Goal: Complete application form

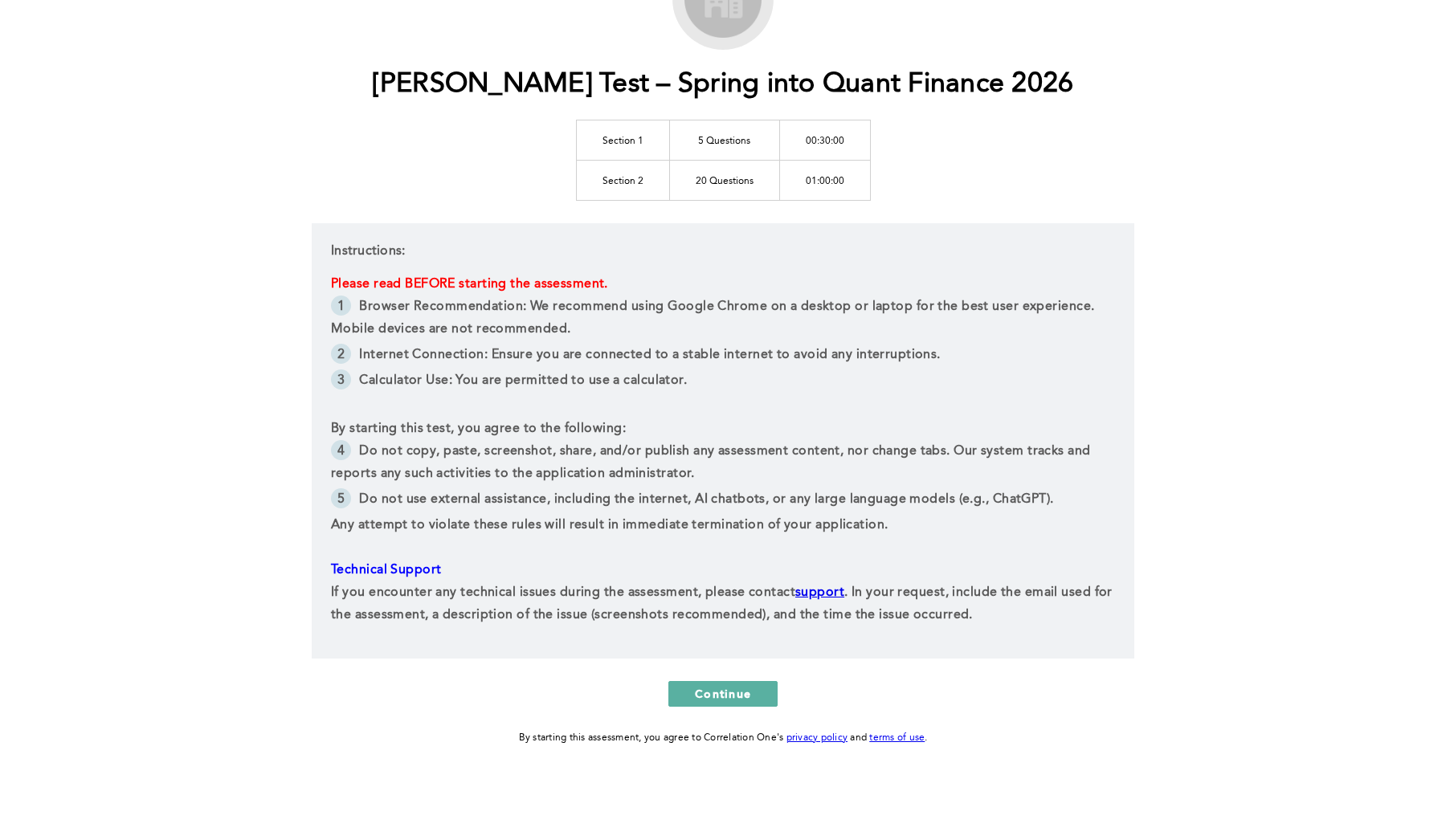
scroll to position [190, 0]
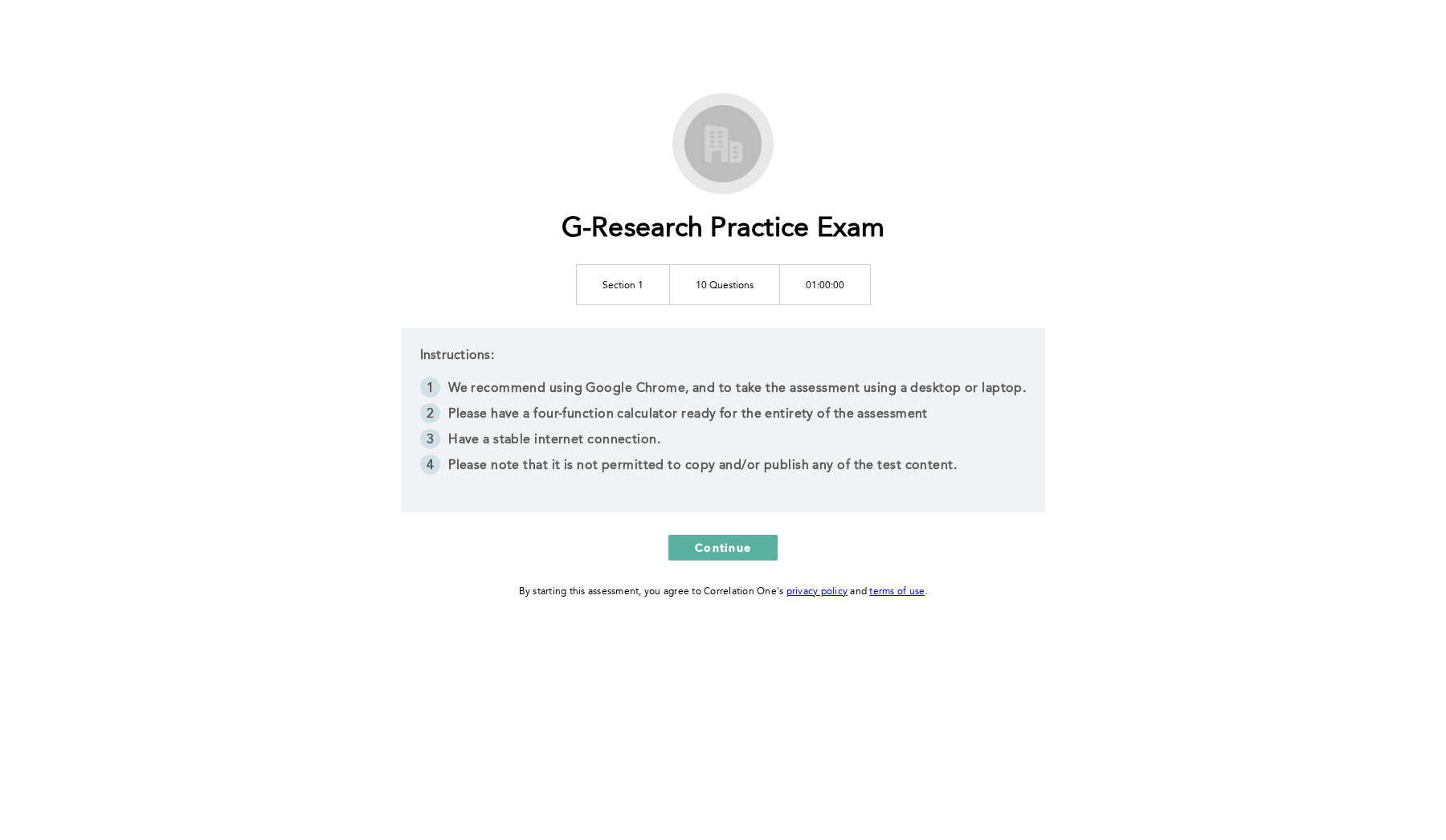
click at [619, 289] on td "Section 1" at bounding box center [623, 284] width 93 height 40
click at [749, 555] on span "Continue" at bounding box center [723, 547] width 56 height 15
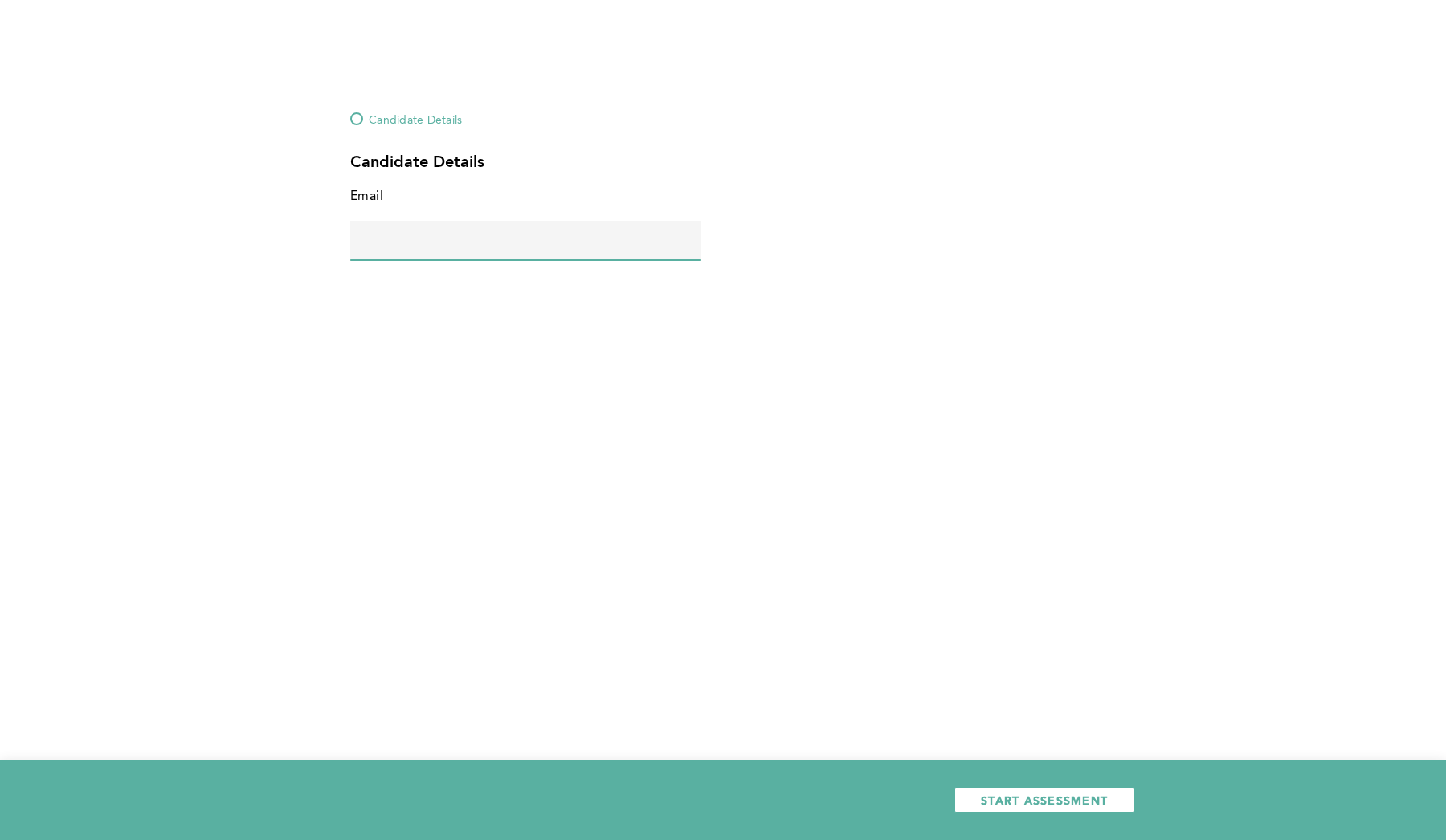
click at [490, 238] on input "text" at bounding box center [525, 240] width 350 height 38
type input "[EMAIL_ADDRESS][DOMAIN_NAME]"
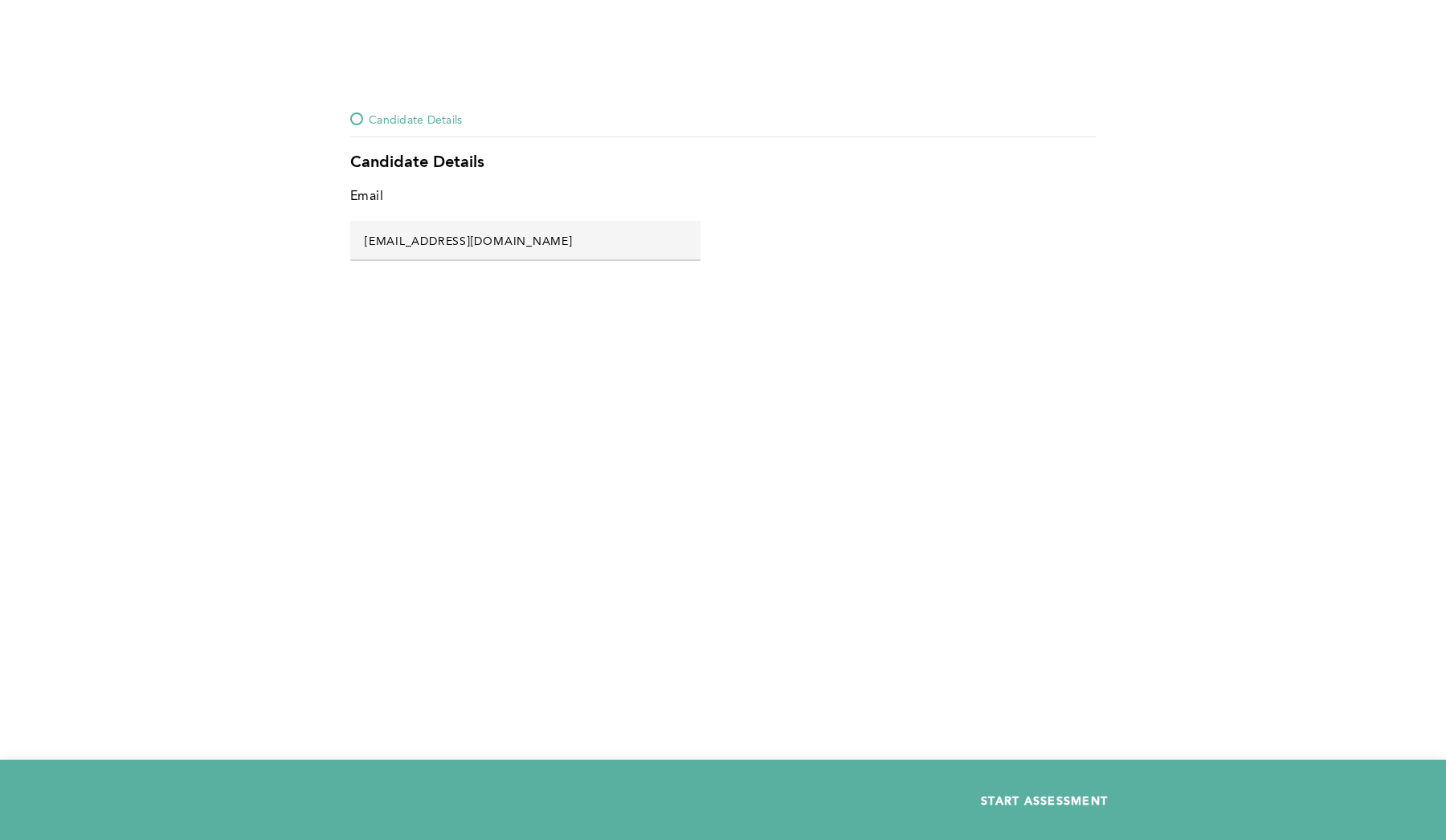
click at [1003, 808] on button "START ASSESSMENT" at bounding box center [1044, 801] width 180 height 26
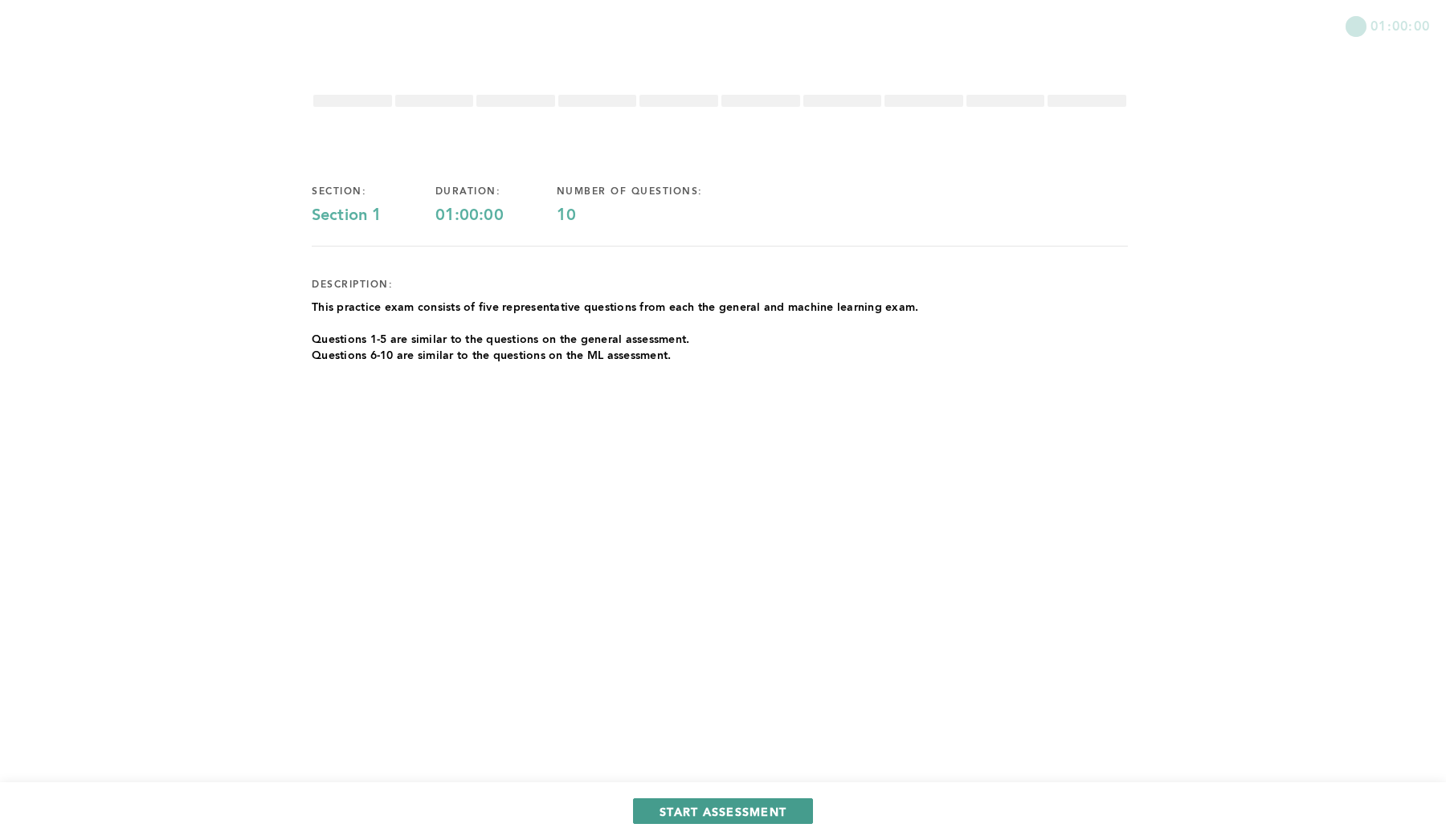
click at [759, 813] on span "START ASSESSMENT" at bounding box center [723, 811] width 127 height 15
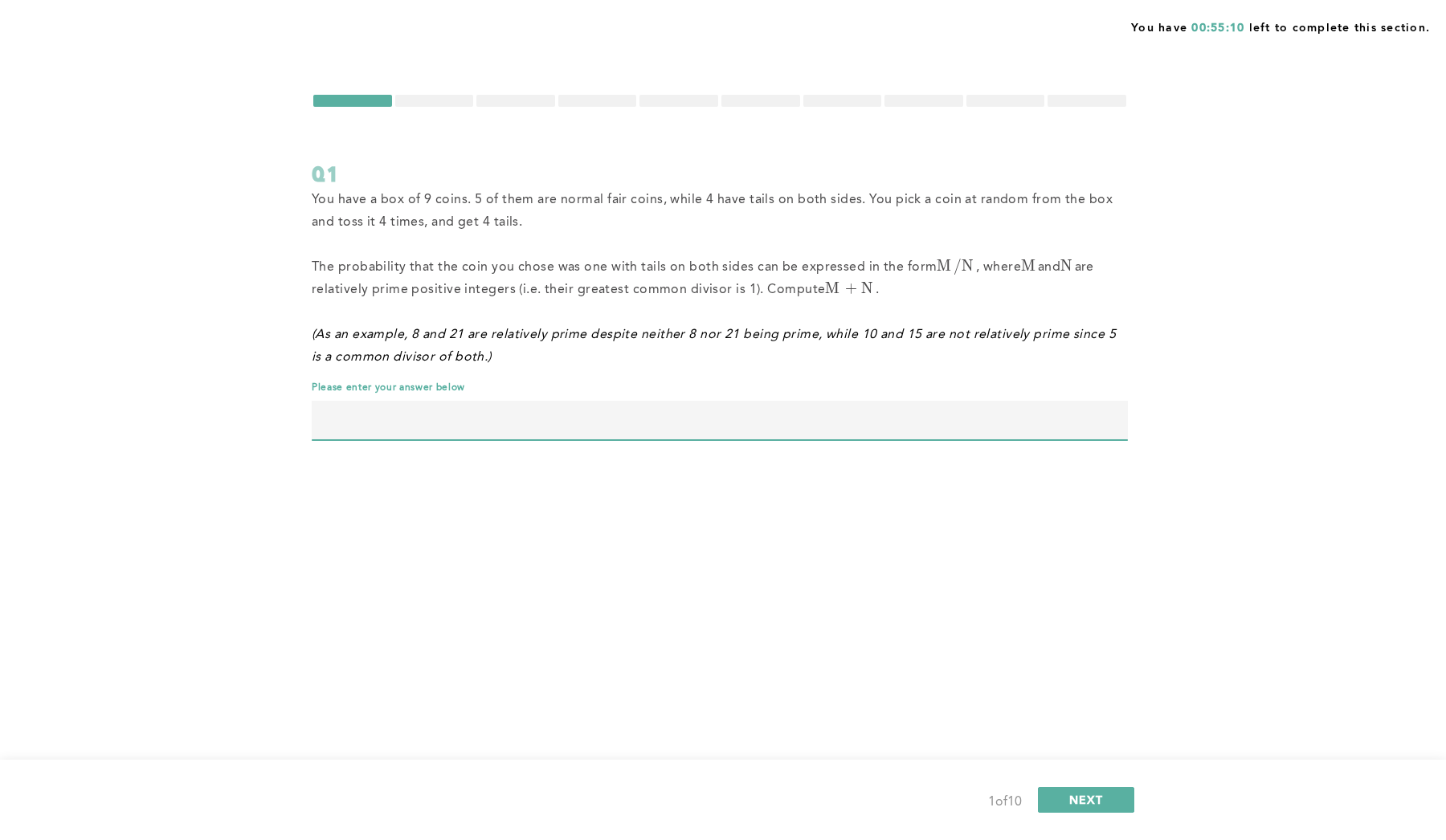
click at [574, 420] on input "text" at bounding box center [720, 420] width 816 height 38
type input "1"
type input "31"
click at [1112, 801] on button "NEXT" at bounding box center [1087, 801] width 97 height 26
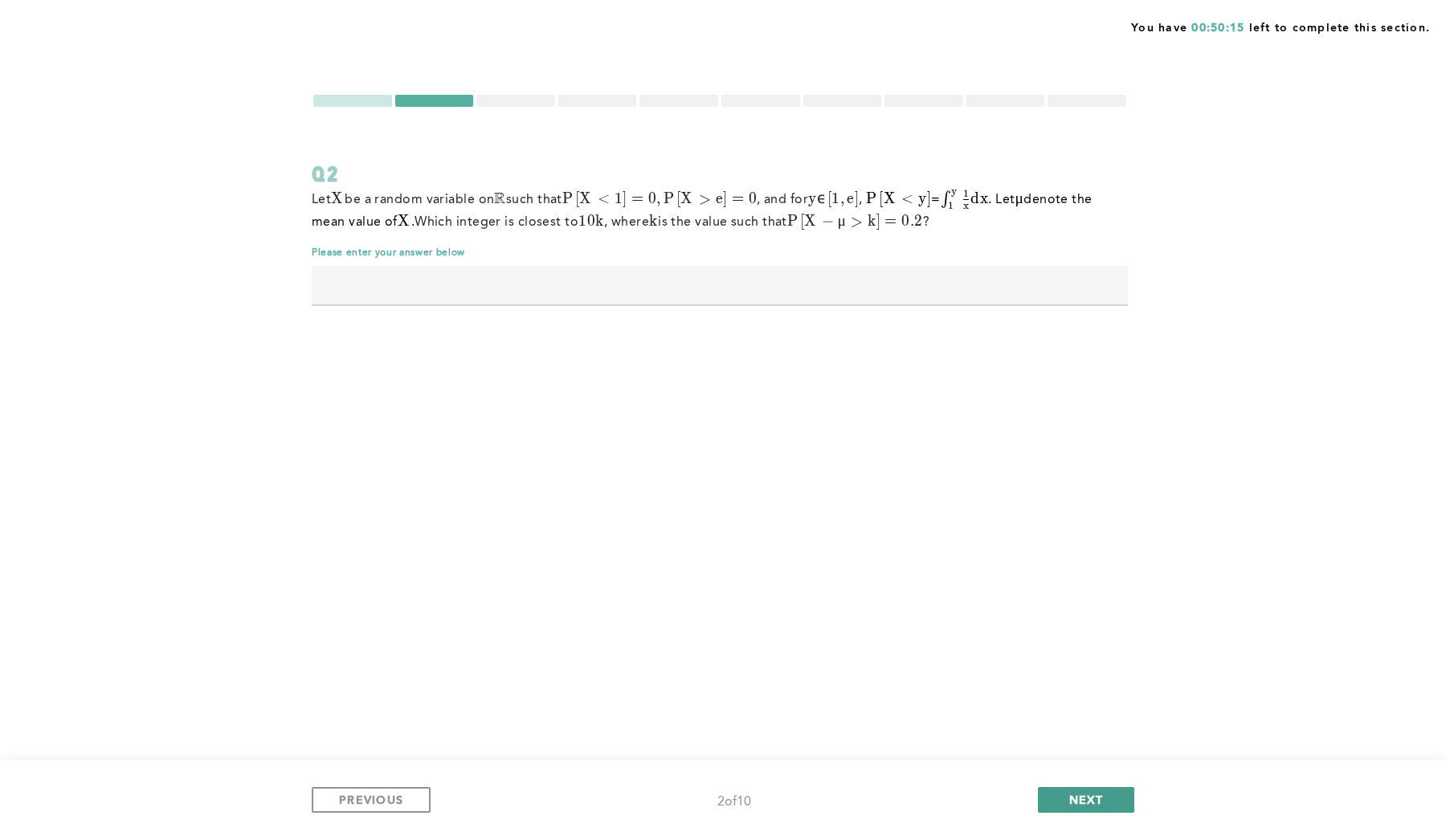
click at [1086, 788] on button "NEXT" at bounding box center [1087, 801] width 97 height 26
